Goal: Navigation & Orientation: Understand site structure

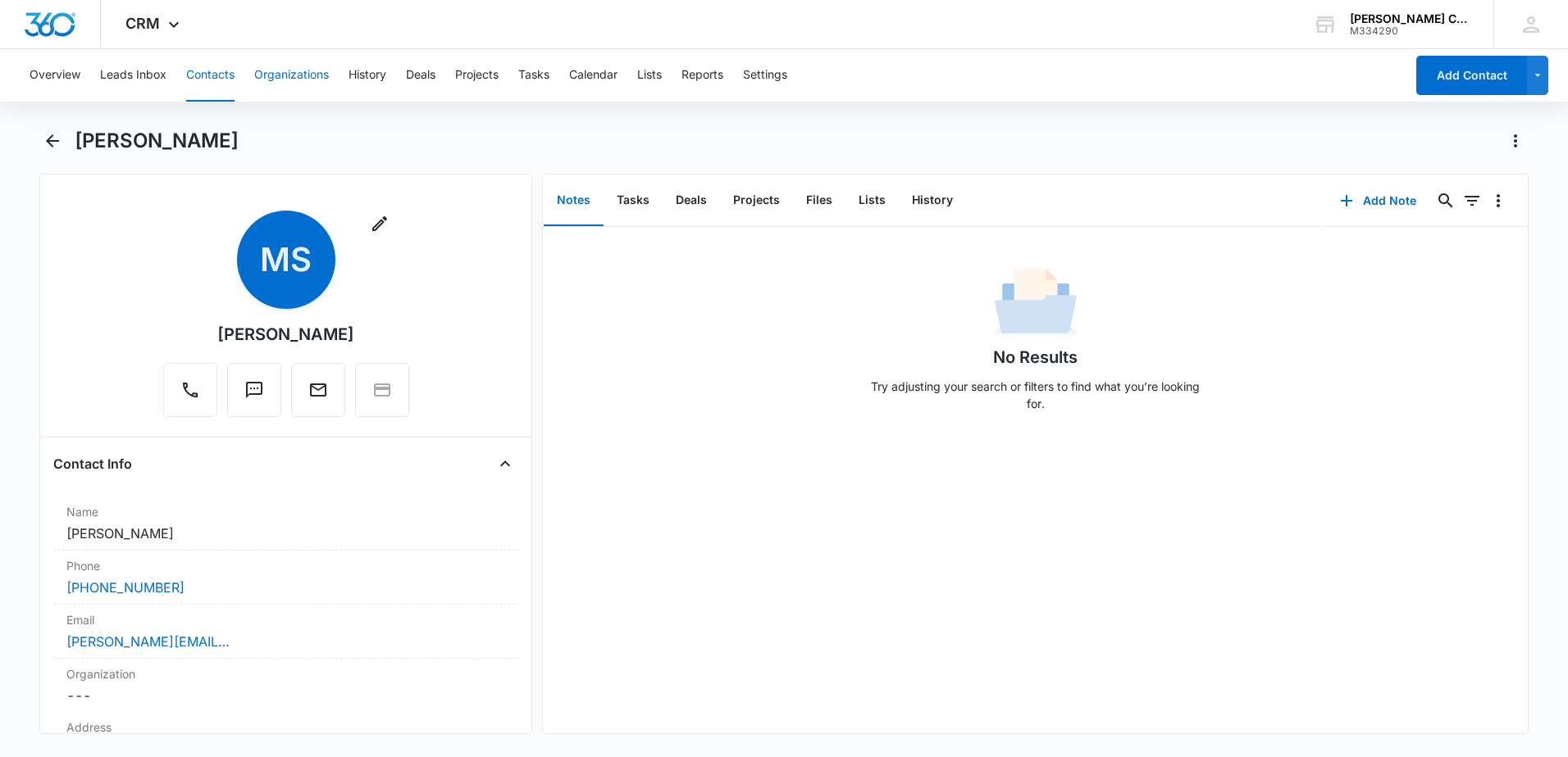
click at [286, 74] on button "Organizations" at bounding box center [291, 76] width 75 height 53
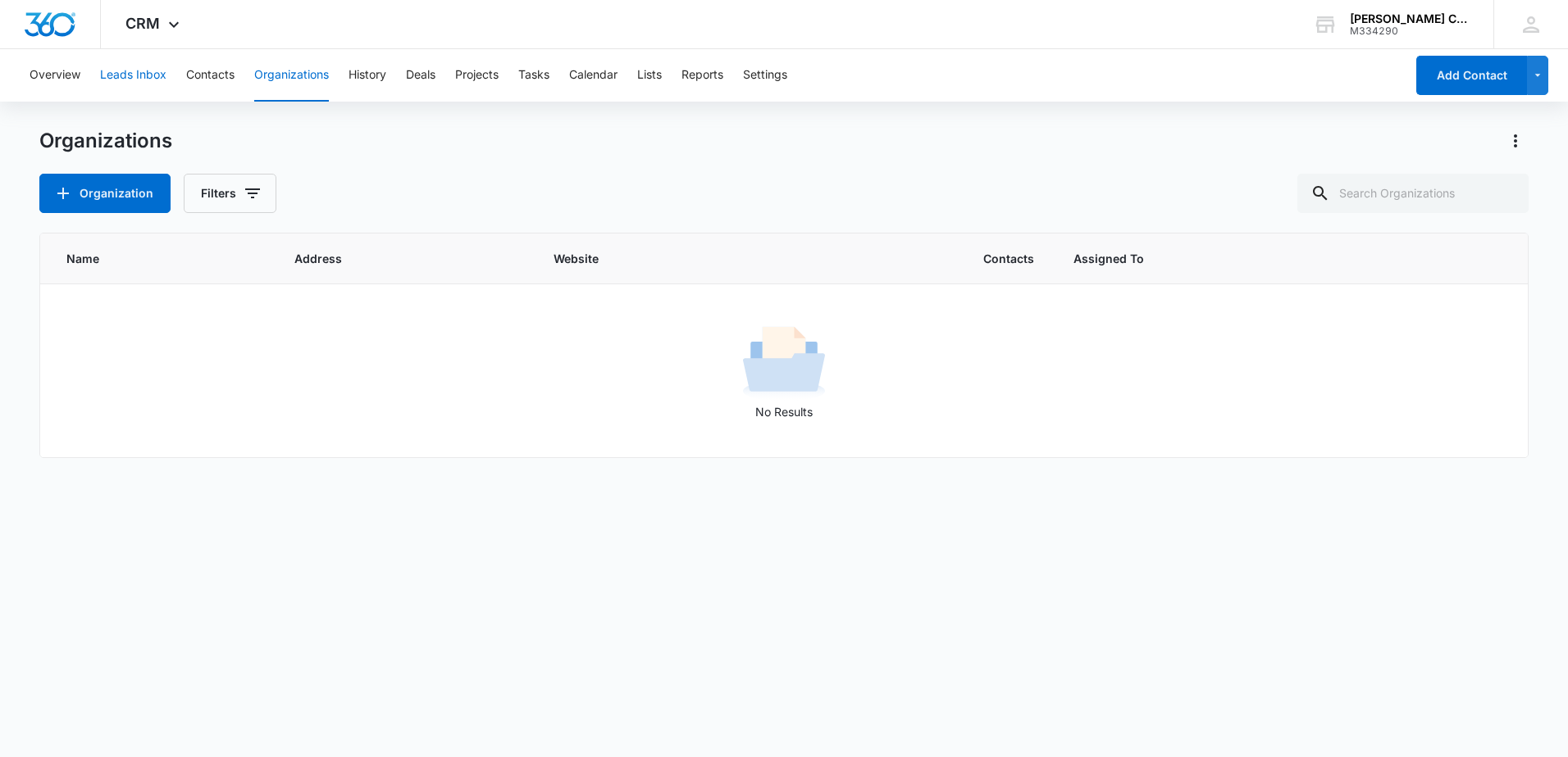
click at [136, 77] on button "Leads Inbox" at bounding box center [133, 76] width 66 height 53
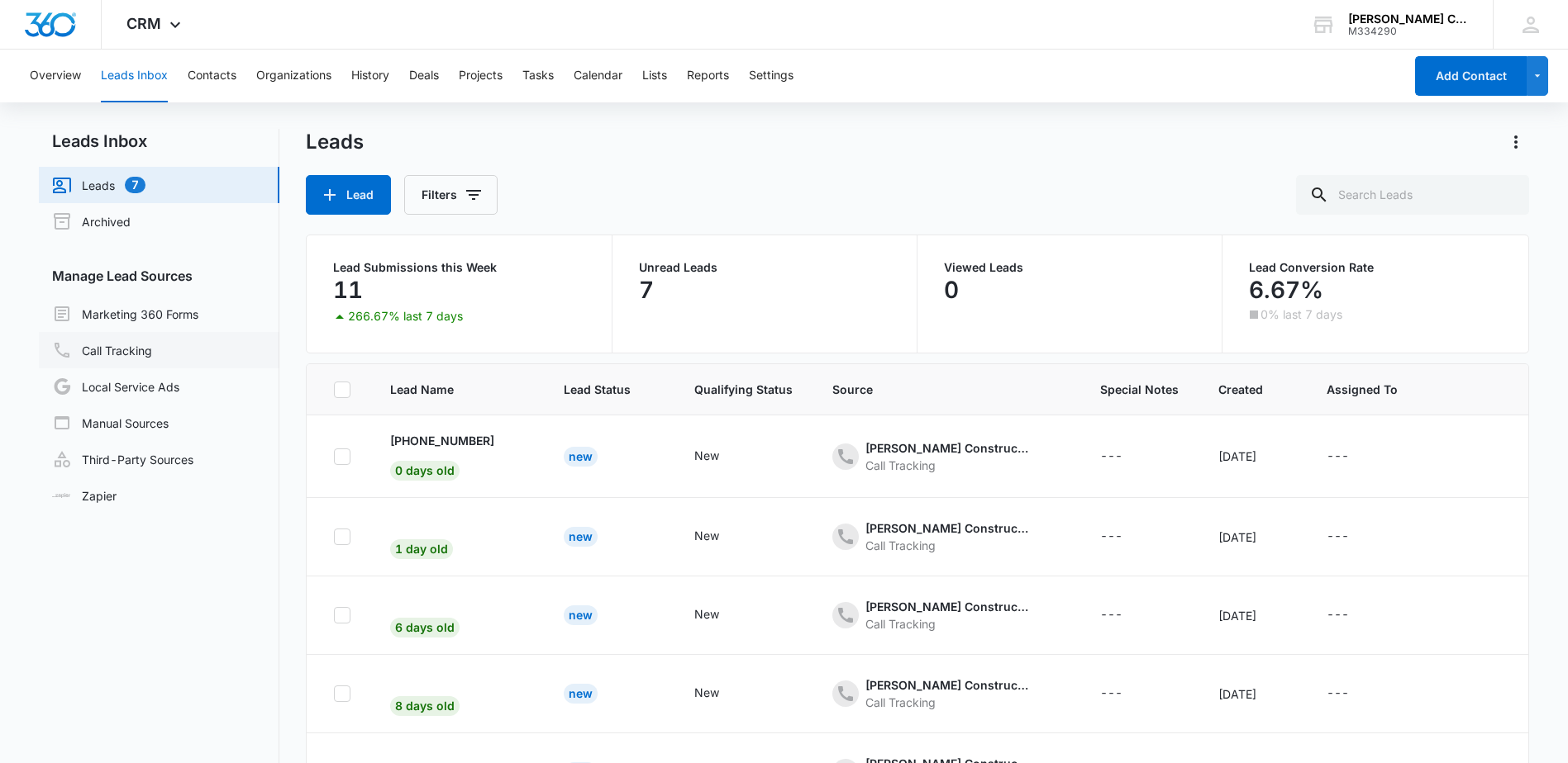
click at [131, 353] on link "Call Tracking" at bounding box center [102, 350] width 100 height 20
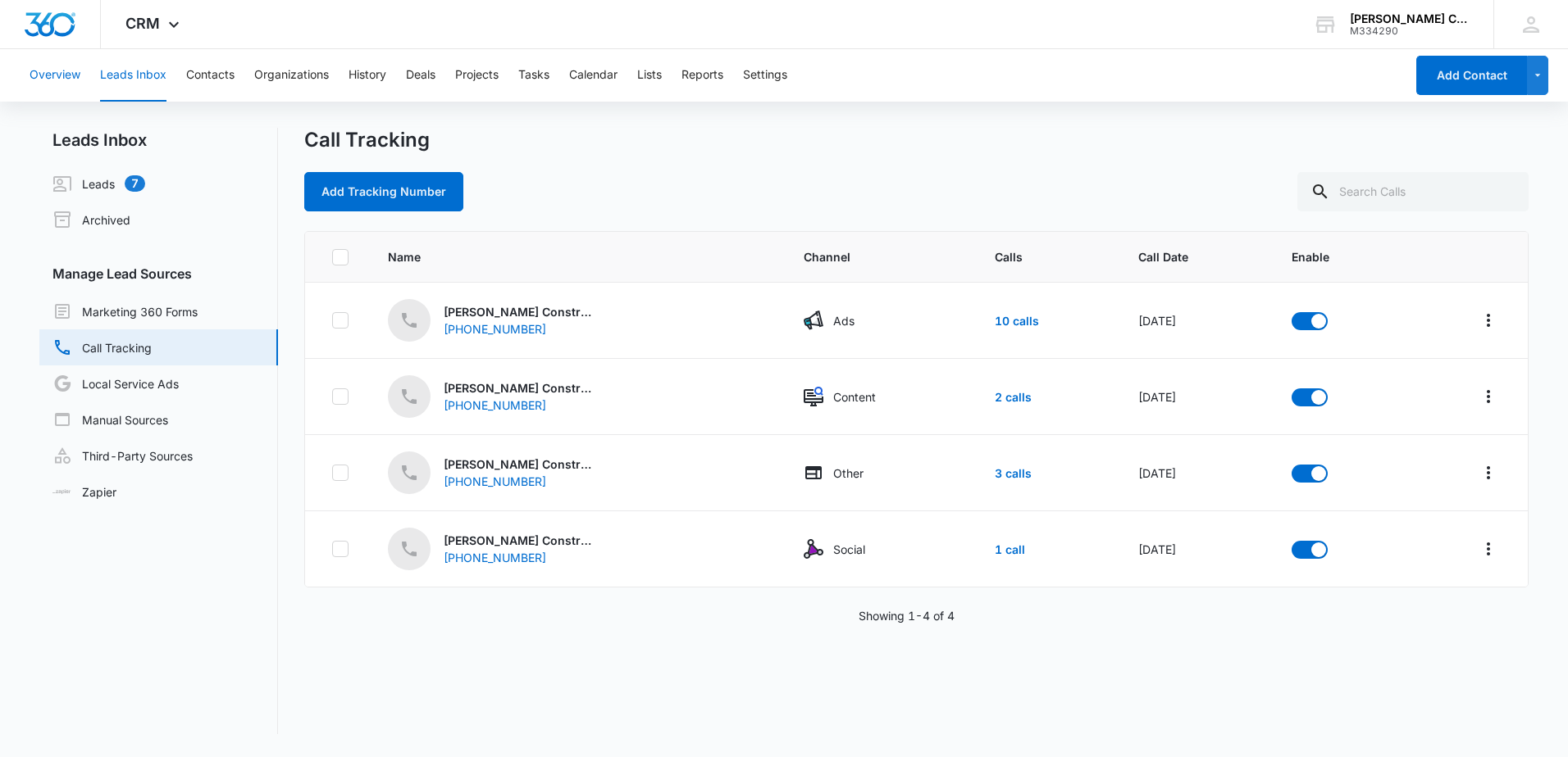
click at [53, 71] on button "Overview" at bounding box center [55, 76] width 51 height 53
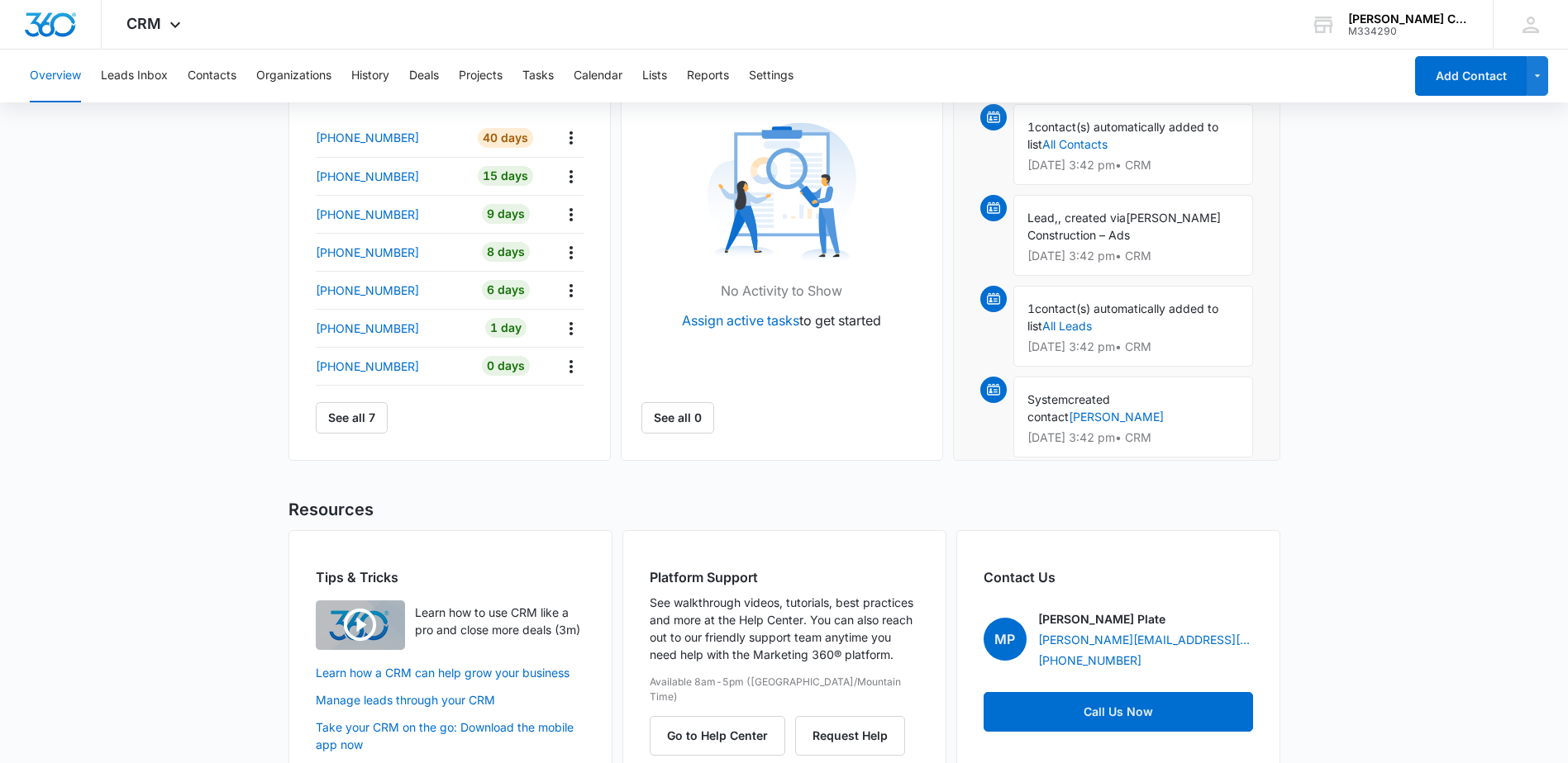
scroll to position [623, 0]
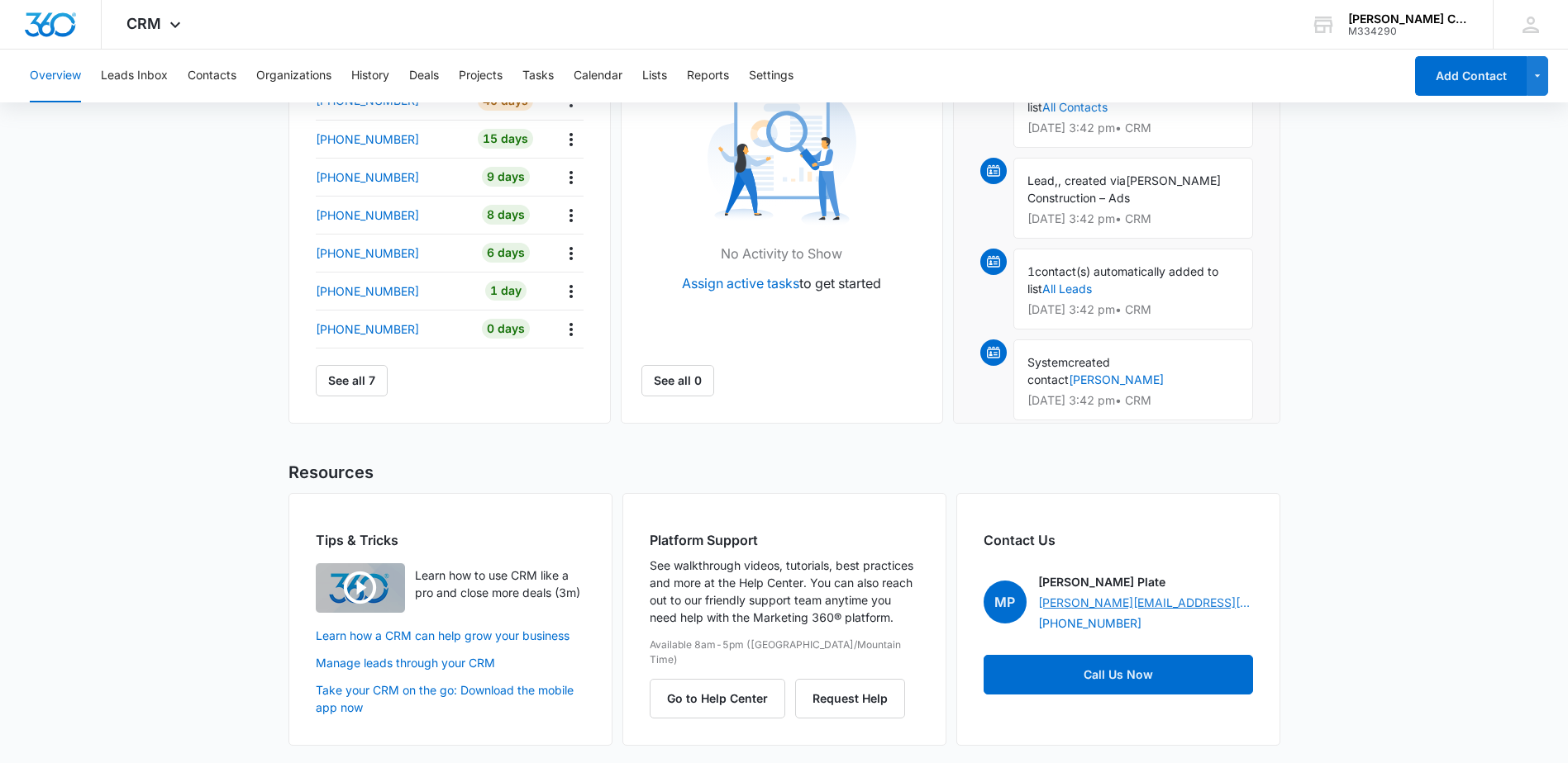
click at [1088, 602] on link "[PERSON_NAME][EMAIL_ADDRESS][DOMAIN_NAME]" at bounding box center [1146, 603] width 215 height 18
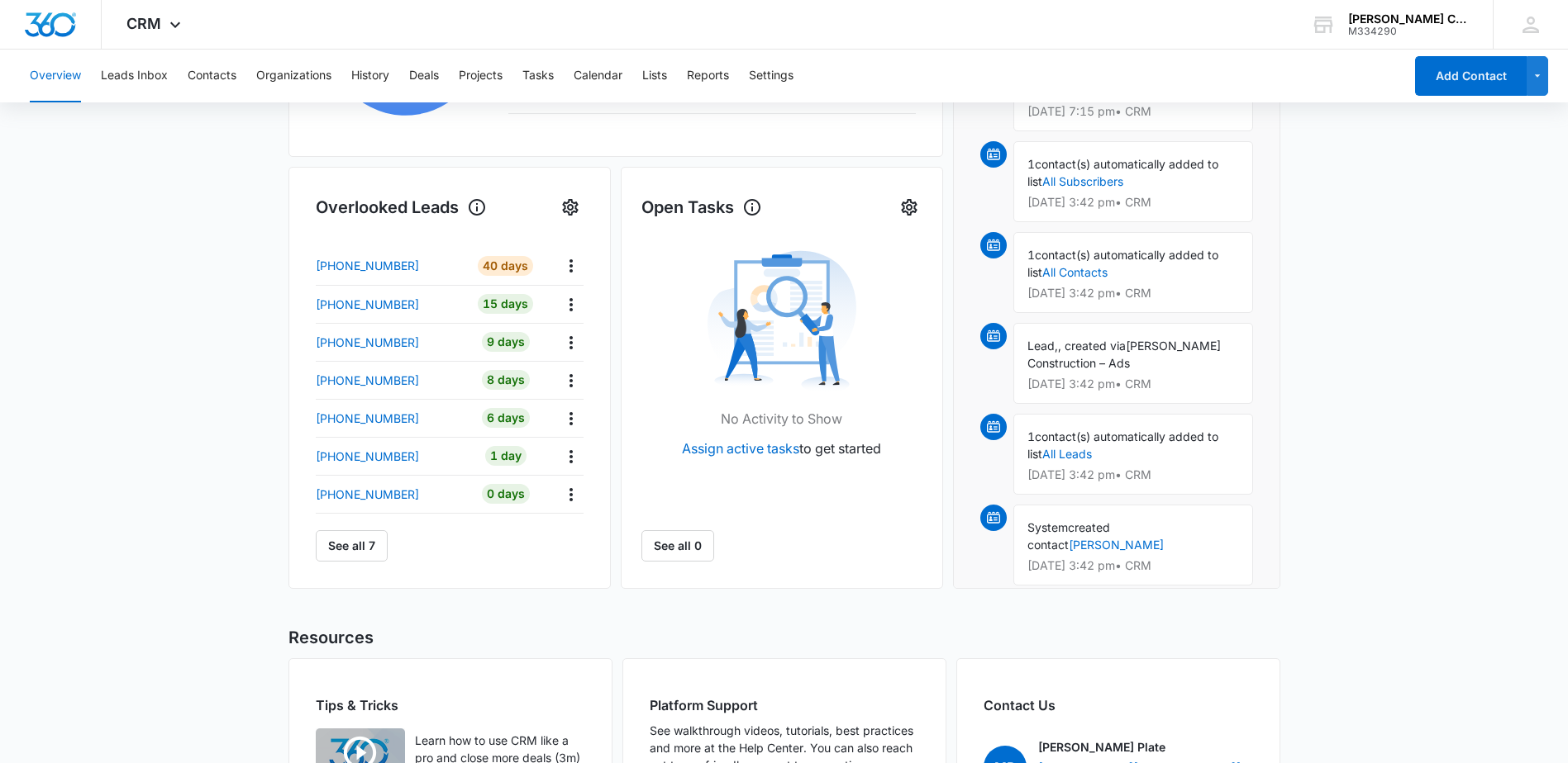
drag, startPoint x: 1052, startPoint y: 468, endPoint x: 1360, endPoint y: 537, distance: 315.6
click at [1360, 537] on main "Overview Total Leads 7 1 New [DATE] Go to Leads Lead Submissions this Week 11 2…" at bounding box center [784, 314] width 1568 height 1233
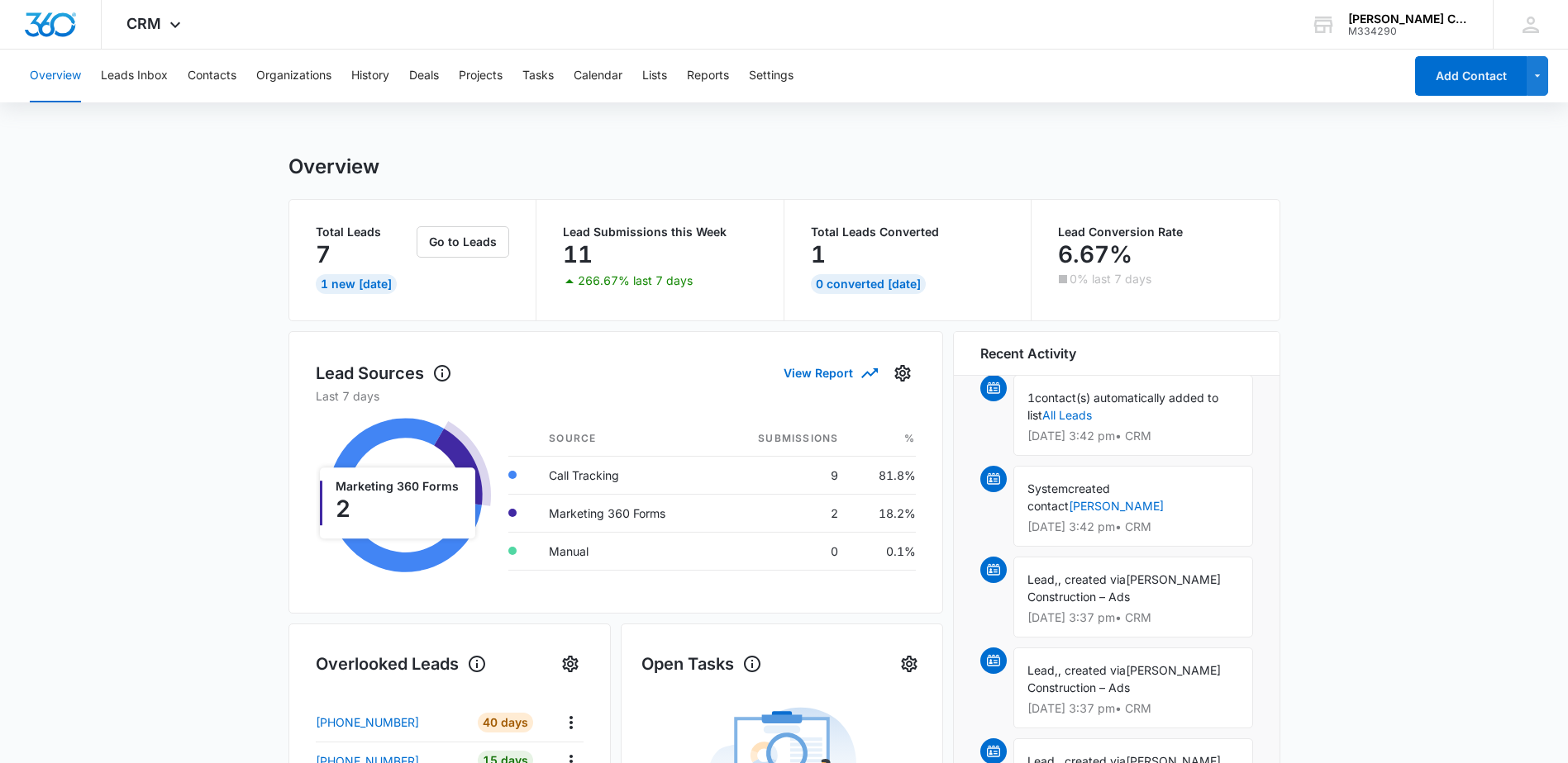
scroll to position [0, 0]
click at [377, 75] on button "History" at bounding box center [370, 76] width 38 height 53
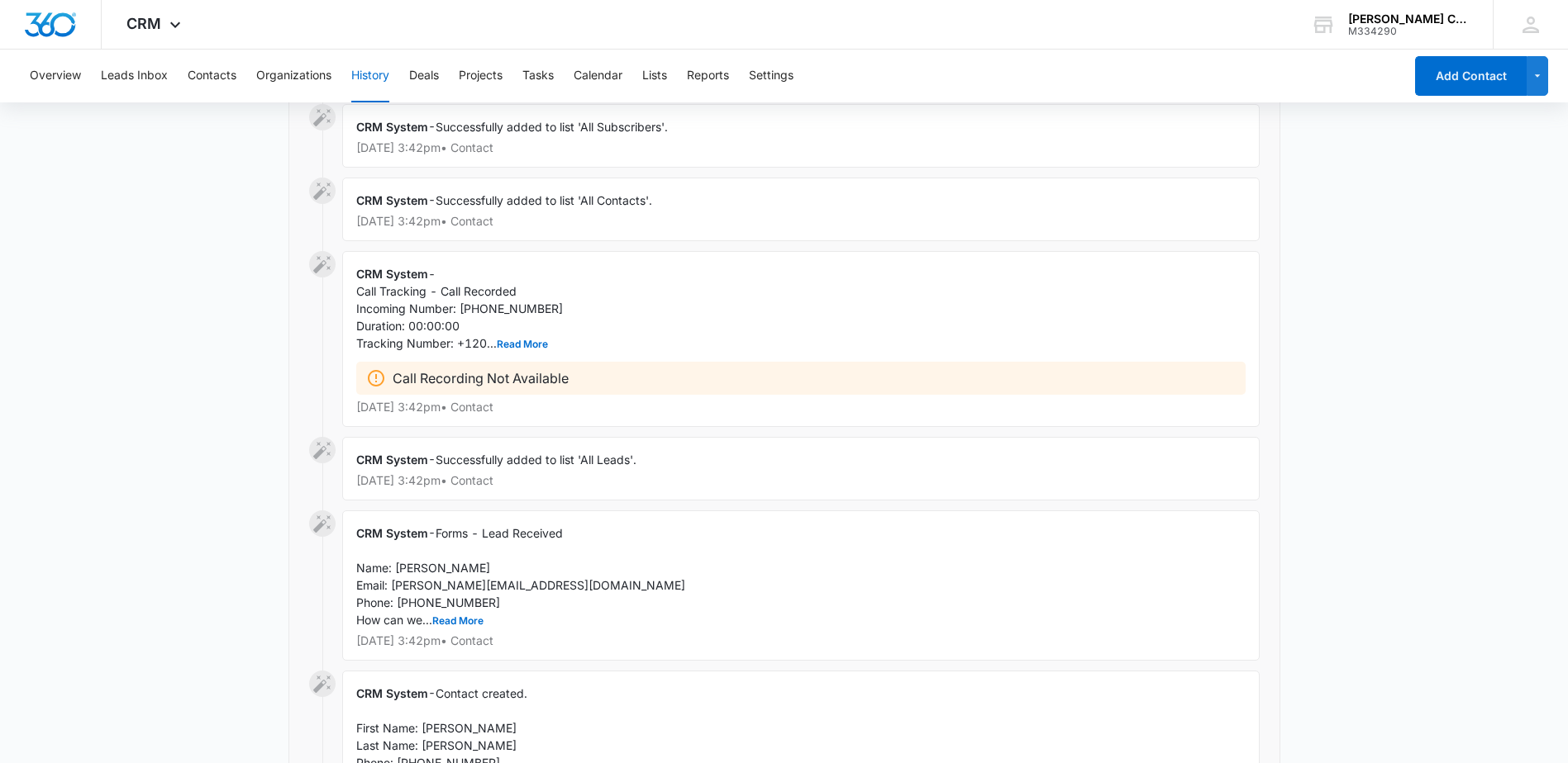
scroll to position [661, 0]
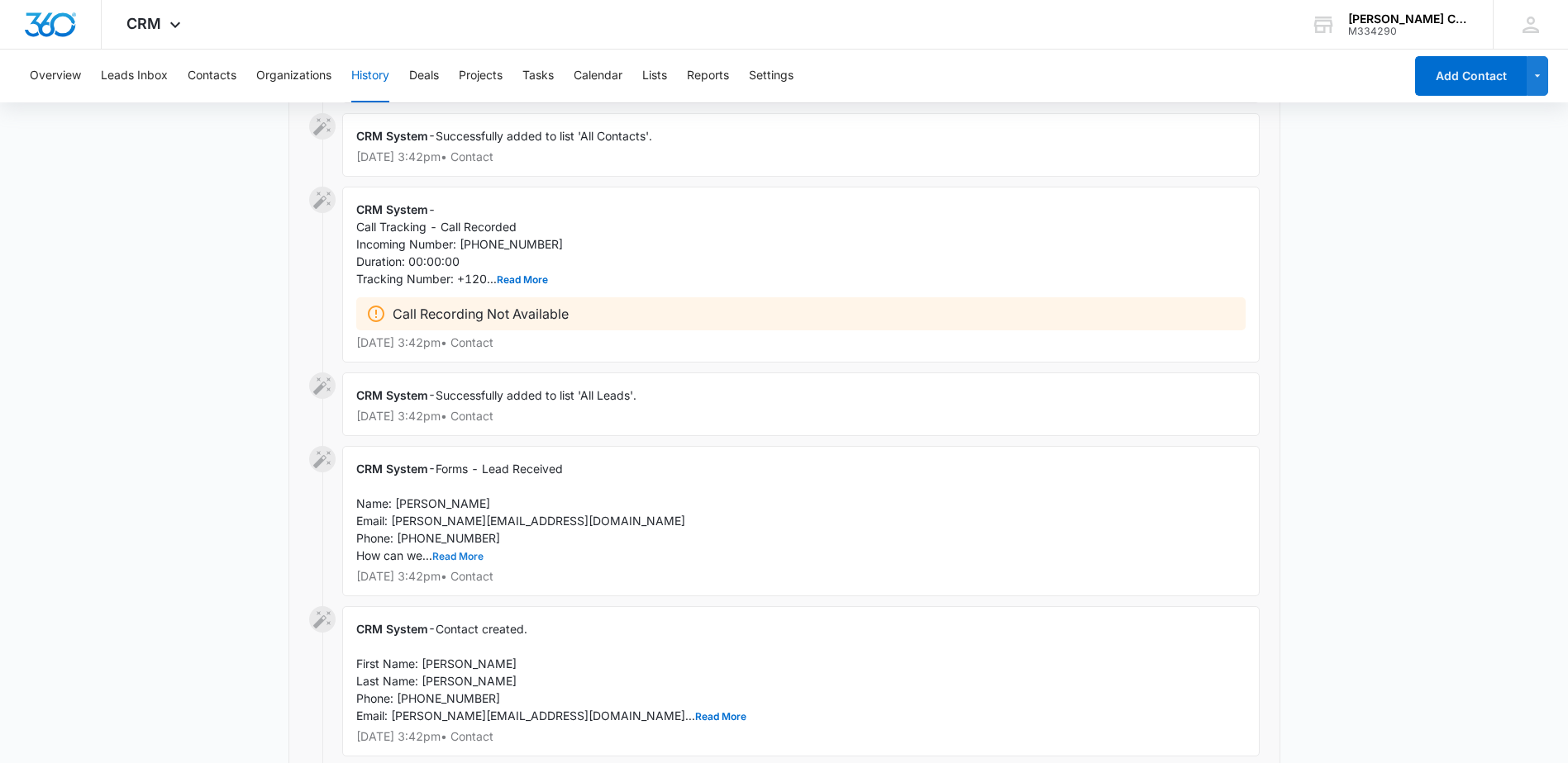
click at [449, 556] on button "Read More" at bounding box center [458, 556] width 51 height 10
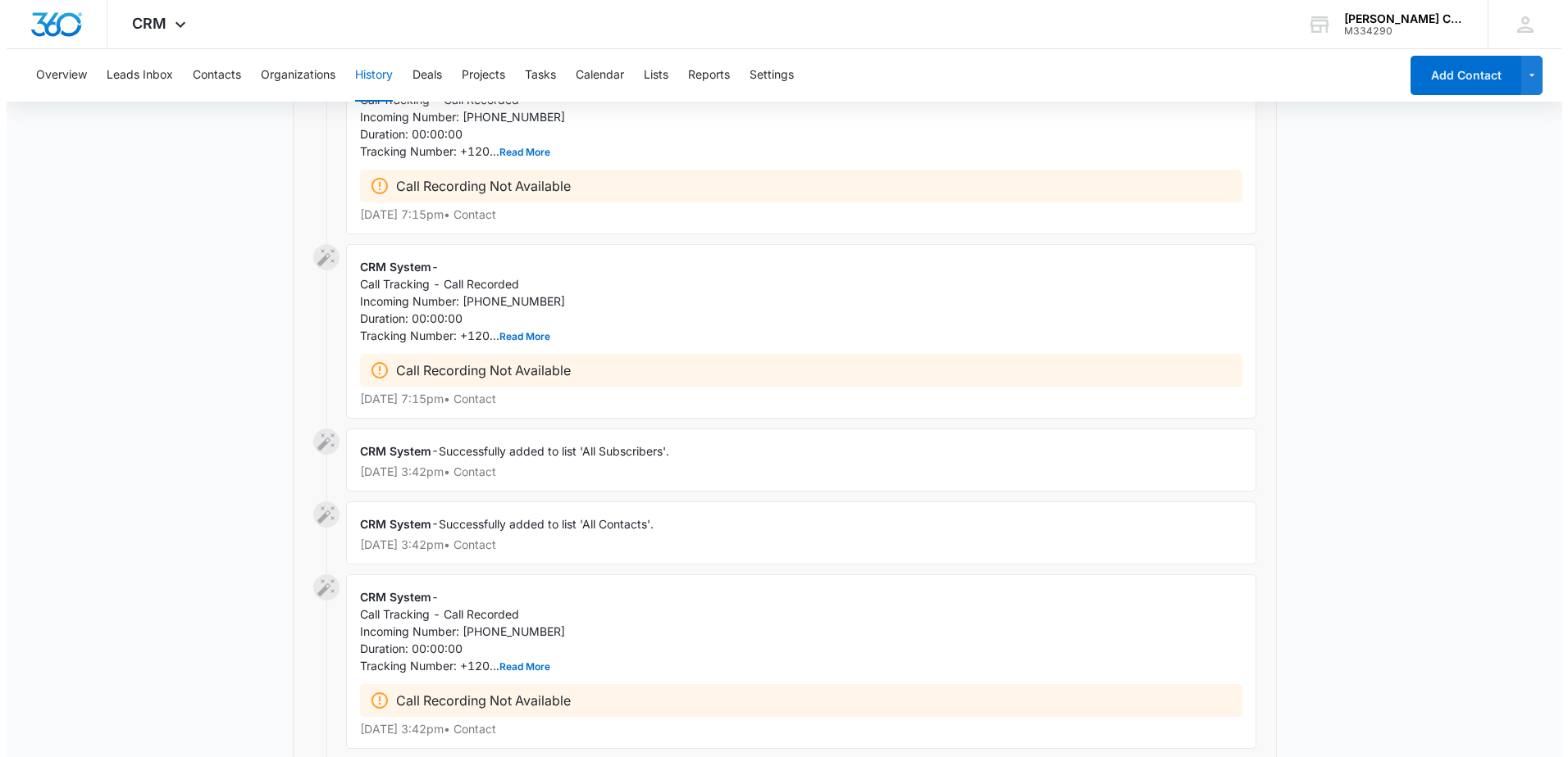
scroll to position [0, 0]
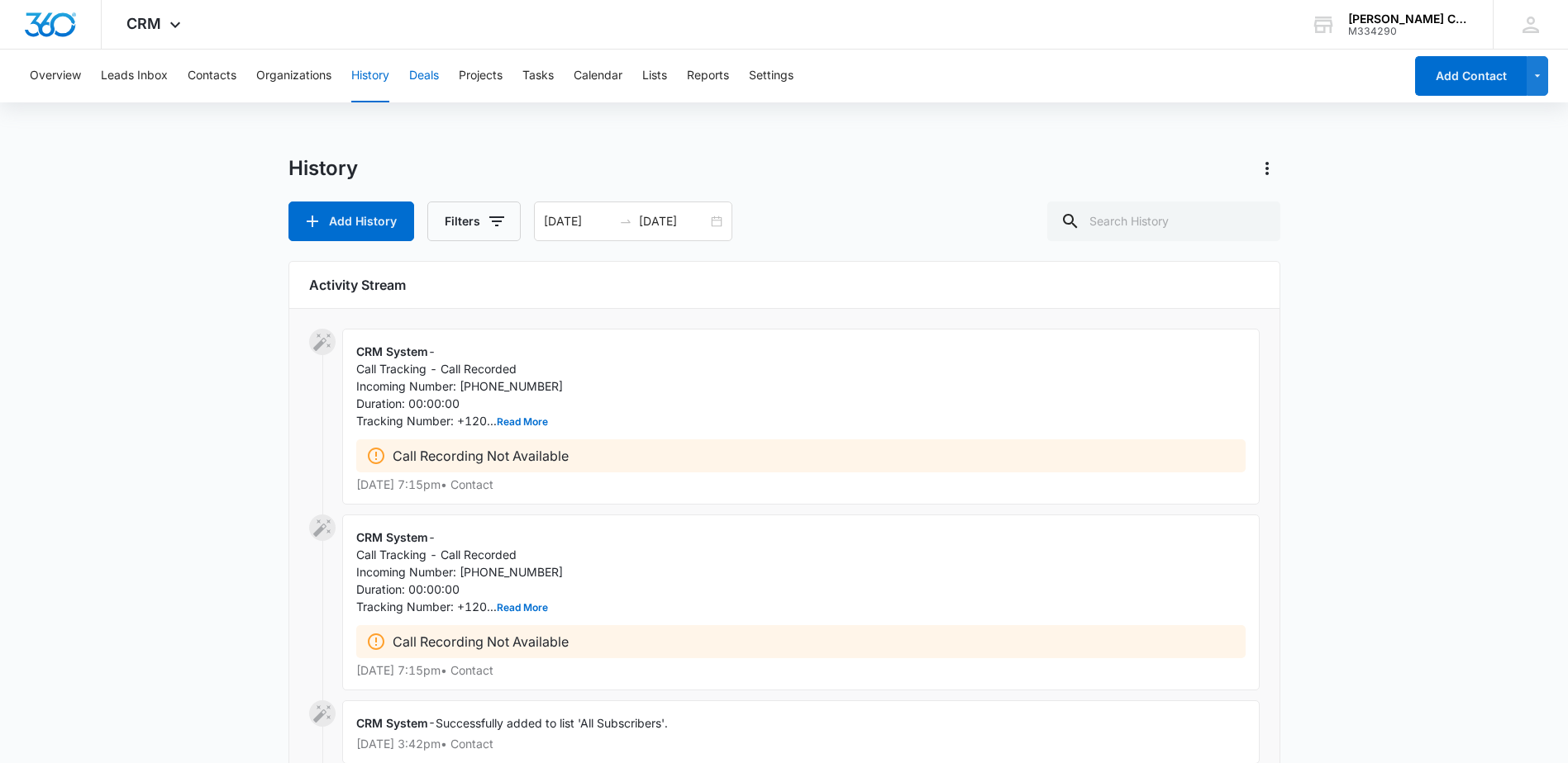
click at [428, 67] on button "Deals" at bounding box center [424, 76] width 30 height 53
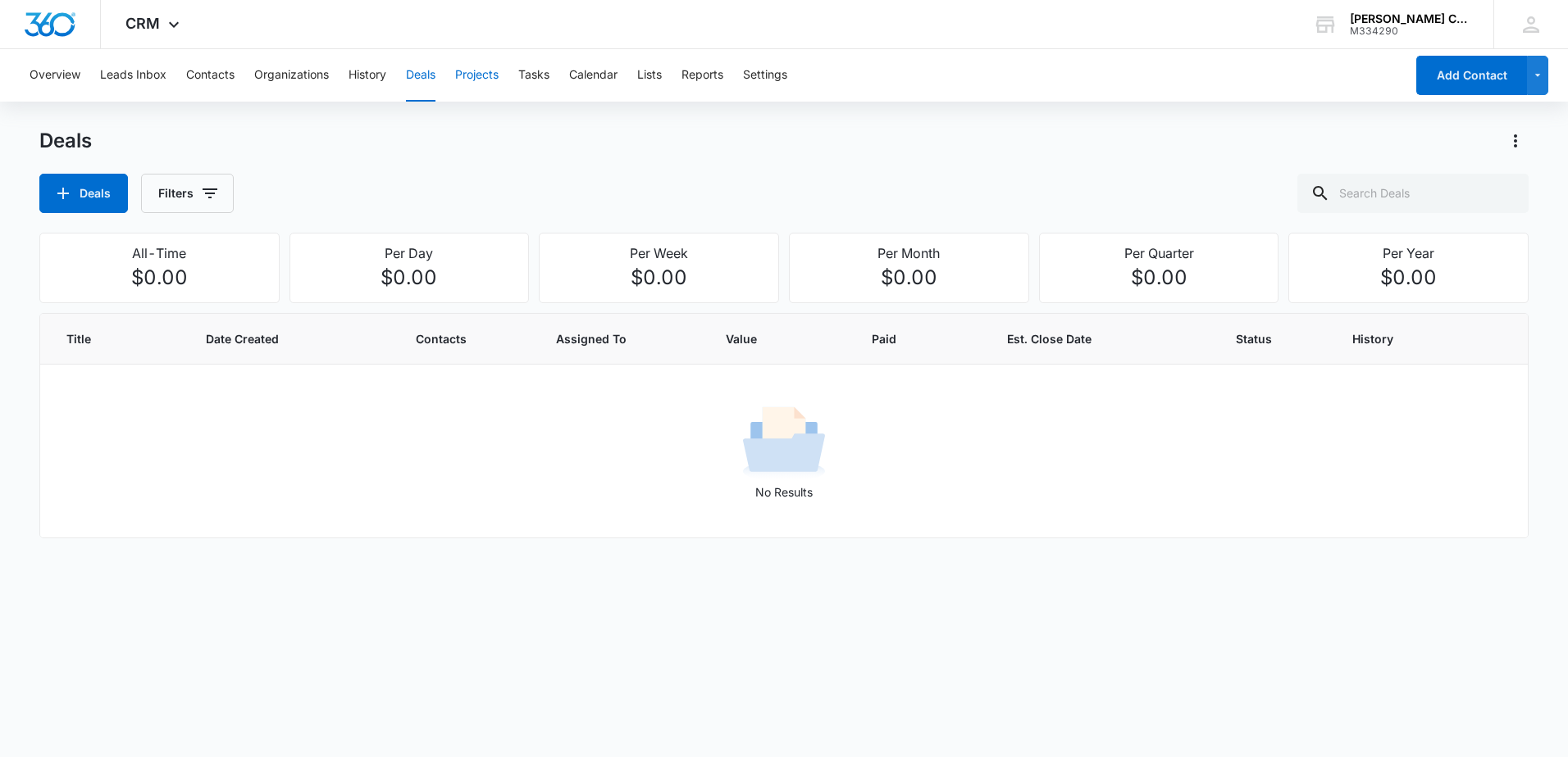
click at [475, 76] on button "Projects" at bounding box center [476, 76] width 43 height 53
click at [549, 71] on button "Tasks" at bounding box center [534, 76] width 31 height 53
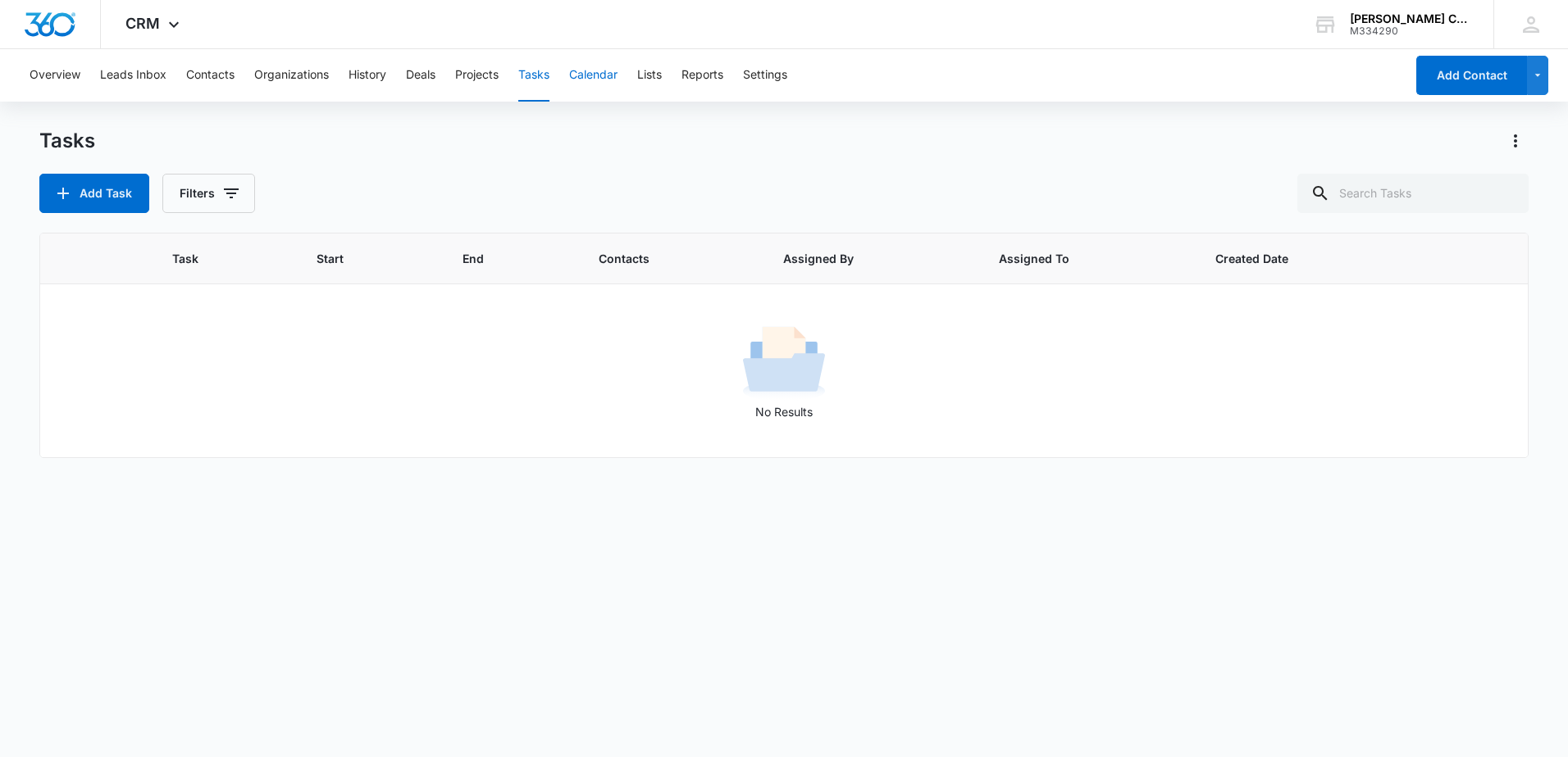
click at [592, 76] on button "Calendar" at bounding box center [593, 76] width 48 height 53
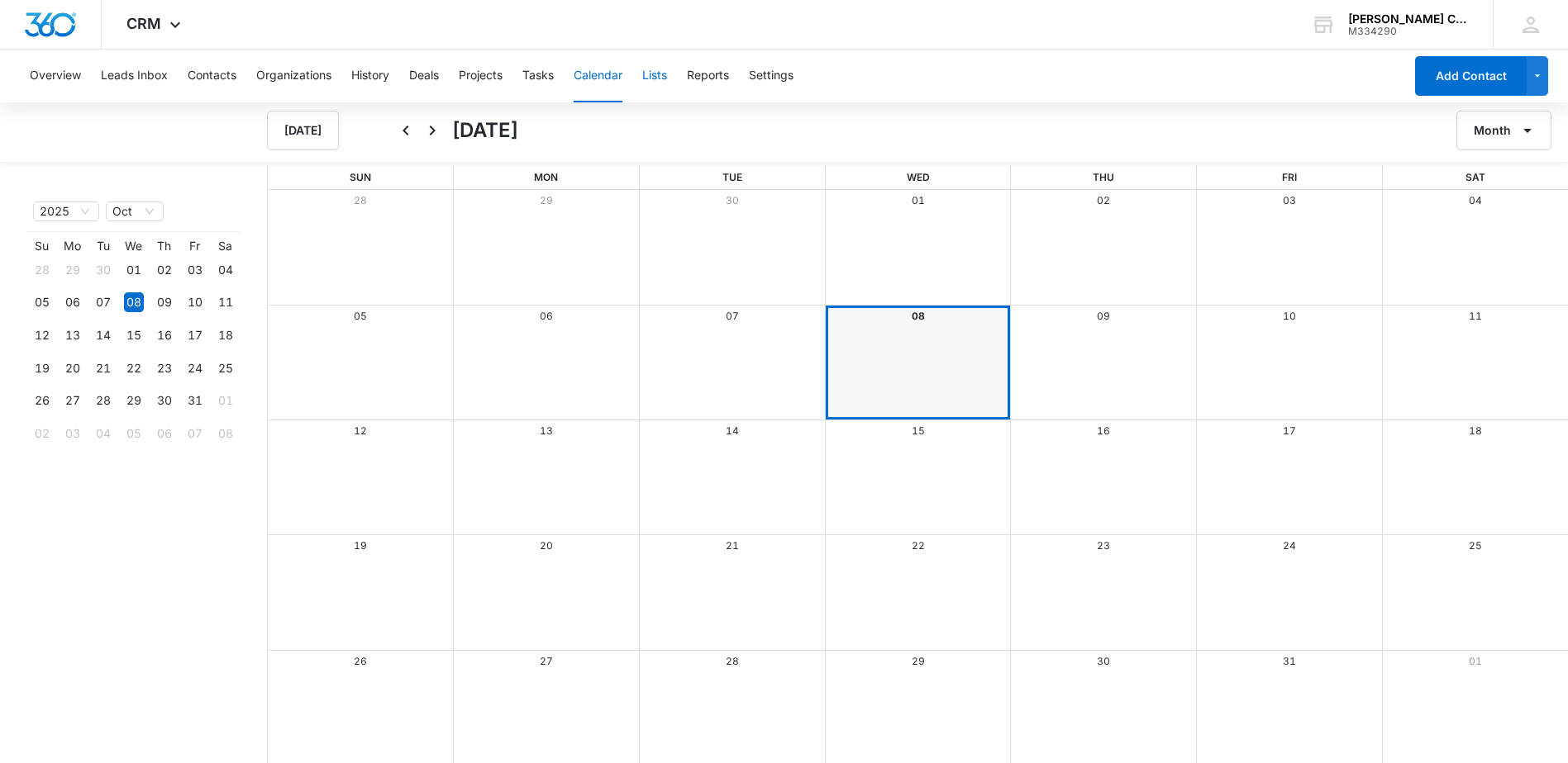
click at [658, 75] on button "Lists" at bounding box center [655, 76] width 25 height 53
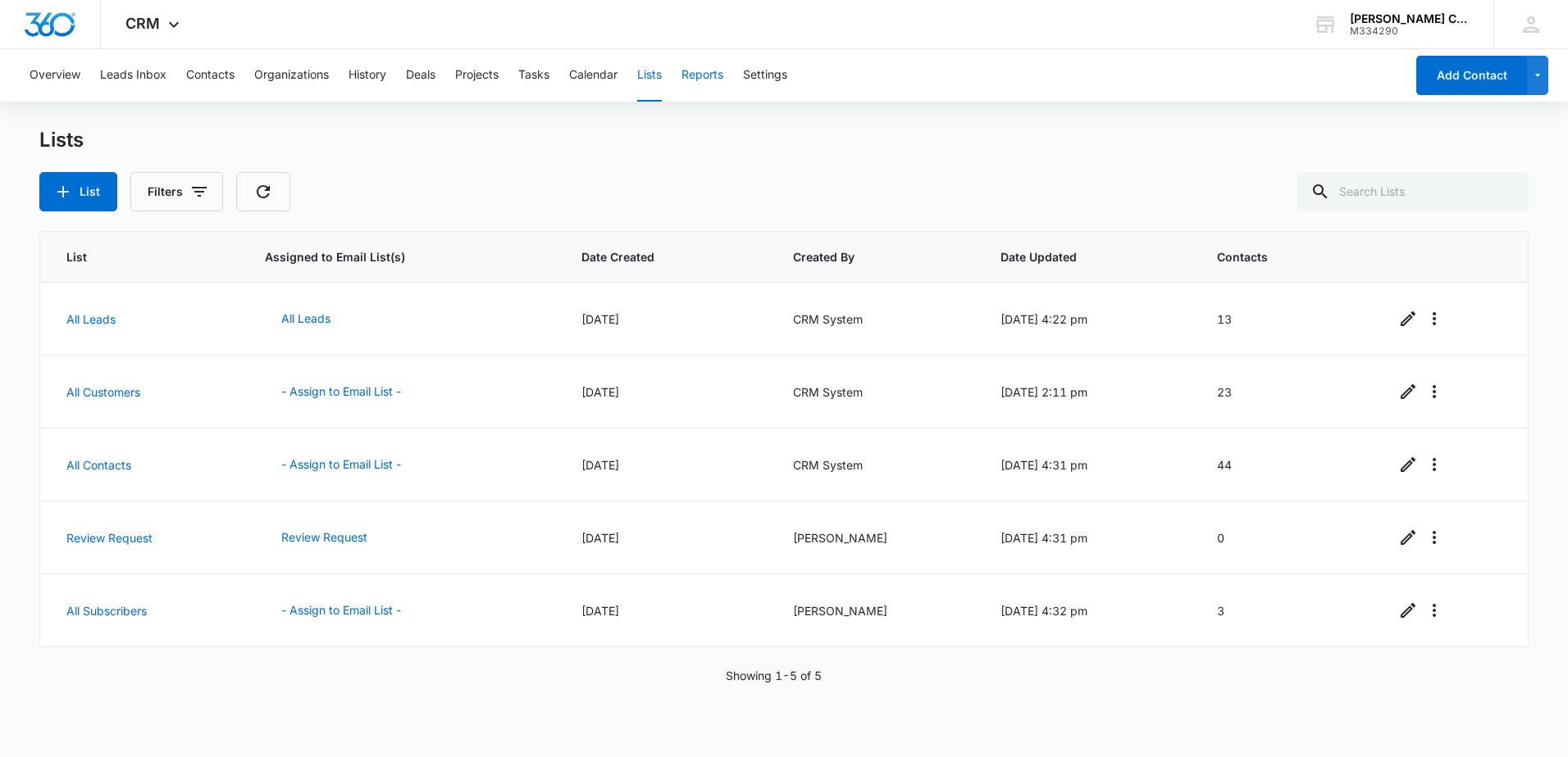
click at [703, 73] on button "Reports" at bounding box center [702, 76] width 41 height 53
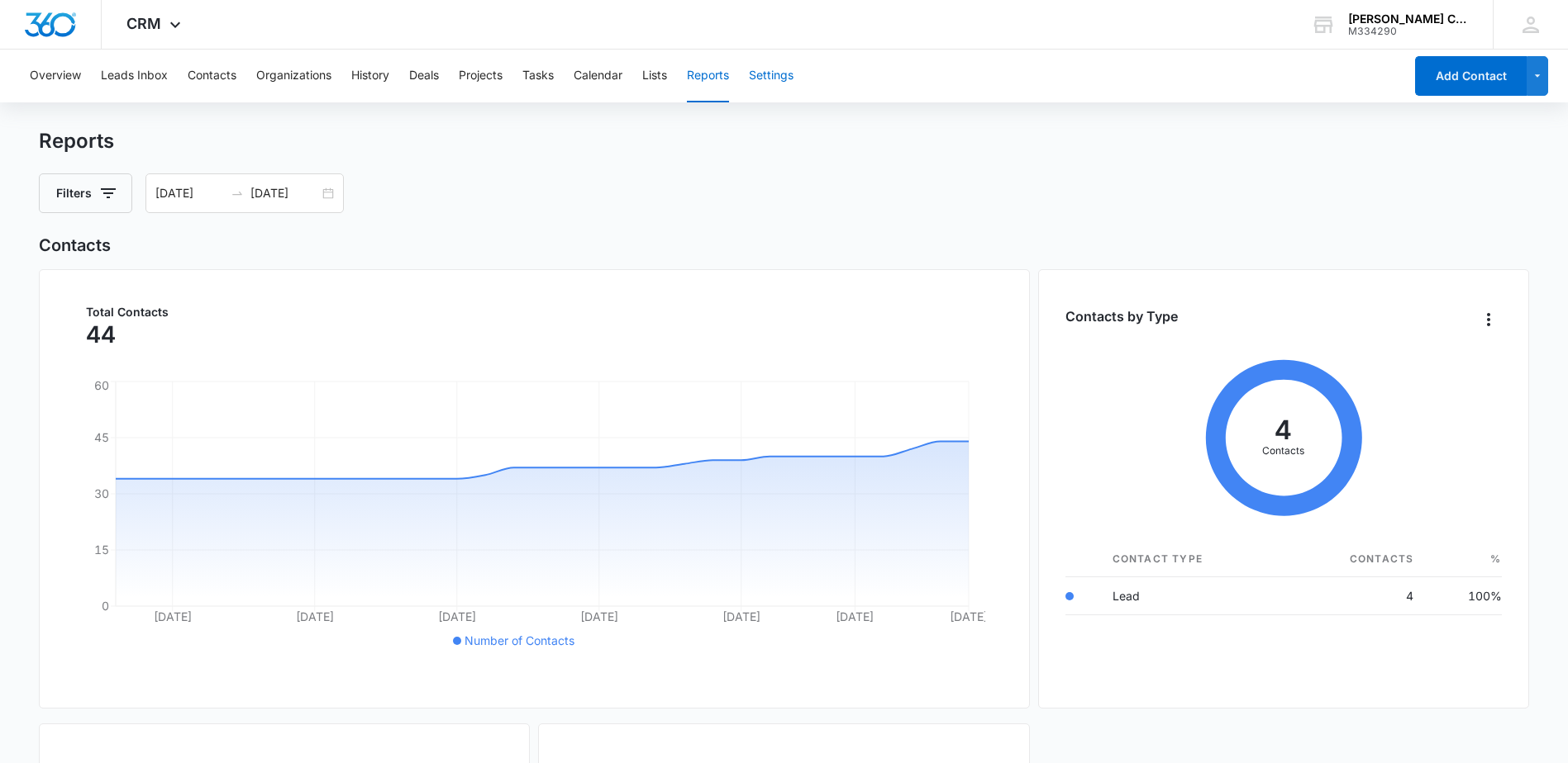
click at [765, 75] on button "Settings" at bounding box center [771, 76] width 44 height 53
